Goal: Transaction & Acquisition: Purchase product/service

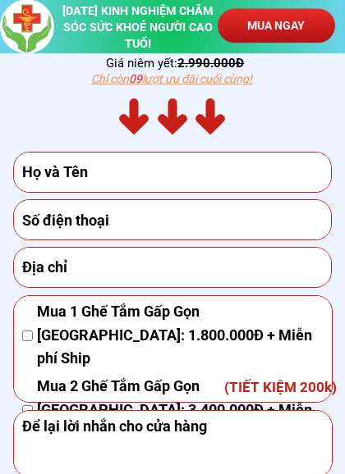
scroll to position [9043, 0]
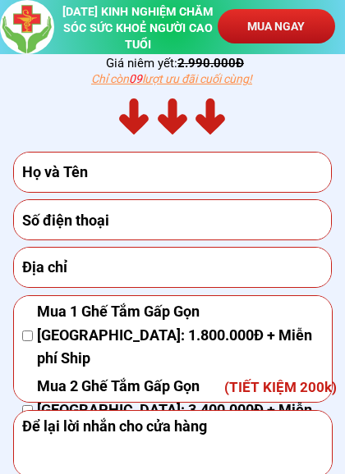
click at [112, 169] on input "text" at bounding box center [172, 172] width 309 height 39
click at [300, 26] on p "MUA NGAY" at bounding box center [275, 26] width 117 height 34
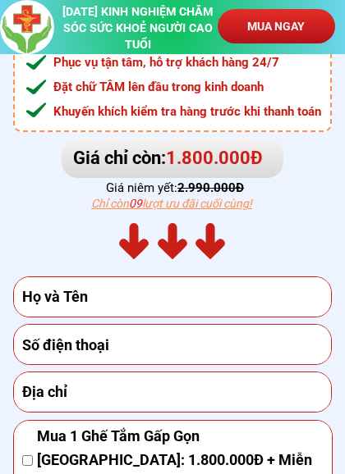
scroll to position [8901, 0]
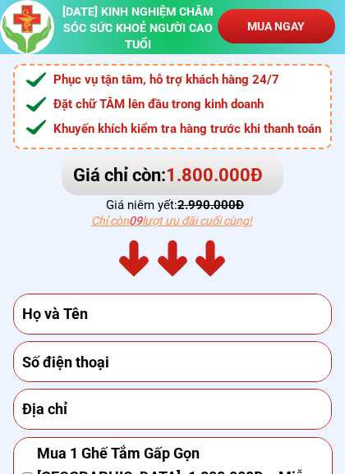
click at [52, 313] on input "text" at bounding box center [172, 314] width 309 height 39
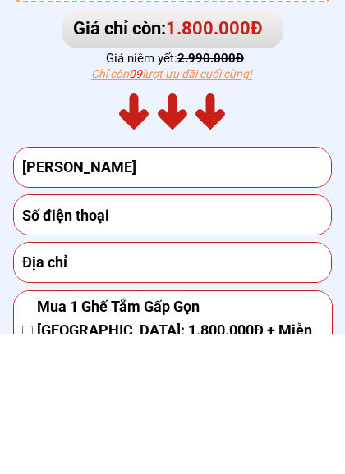
type input "[PERSON_NAME]"
click at [149, 336] on input "tel" at bounding box center [172, 355] width 309 height 39
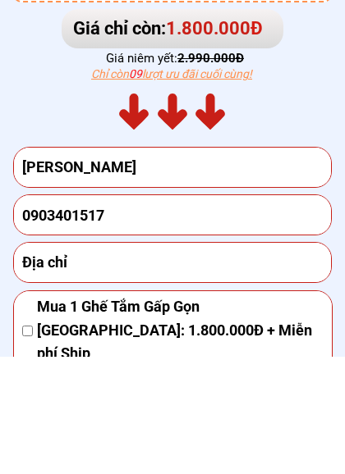
type input "0903401517"
click at [39, 361] on input "text" at bounding box center [172, 380] width 309 height 39
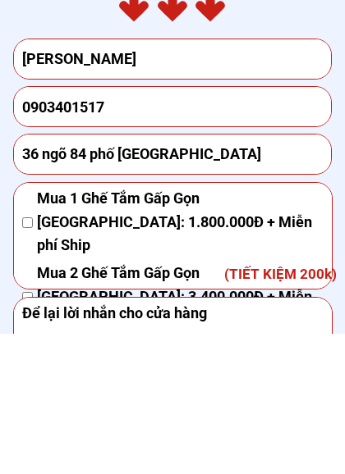
scroll to position [9036, 0]
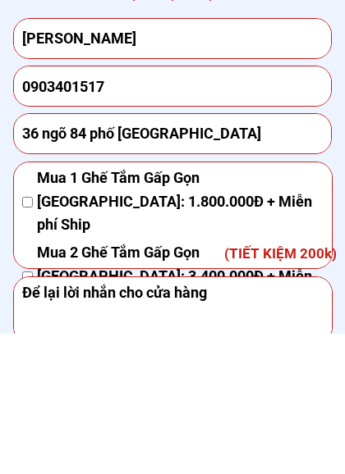
type input "36 ngõ 84 phố [GEOGRAPHIC_DATA]"
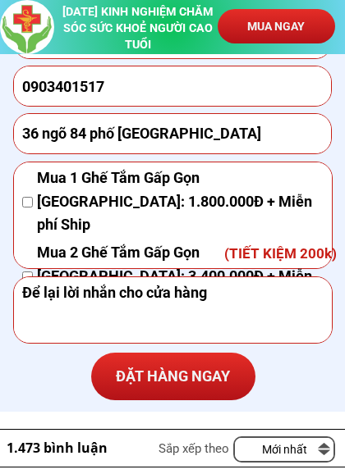
click at [42, 313] on textarea at bounding box center [172, 310] width 309 height 66
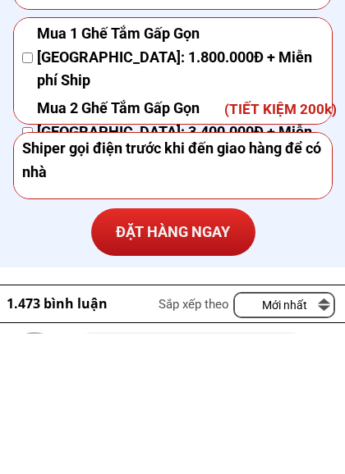
scroll to position [9185, 0]
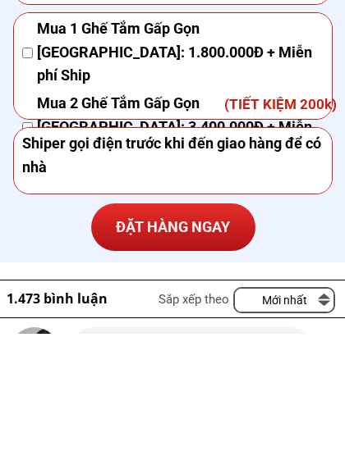
type textarea "Shiper gọi điện trước khi đến giao hàng để có nhà"
click at [194, 345] on p "ĐẶT HÀNG NGAY" at bounding box center [173, 369] width 164 height 48
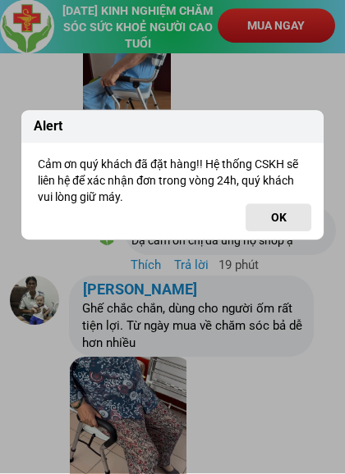
scroll to position [10061, 0]
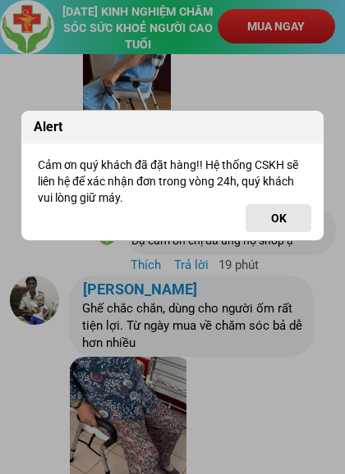
click at [285, 220] on button "OK" at bounding box center [278, 218] width 66 height 28
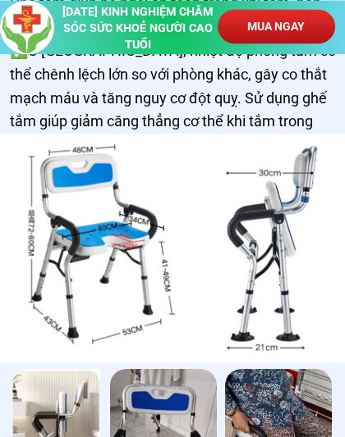
scroll to position [8279, 0]
